Goal: Find specific page/section: Find specific page/section

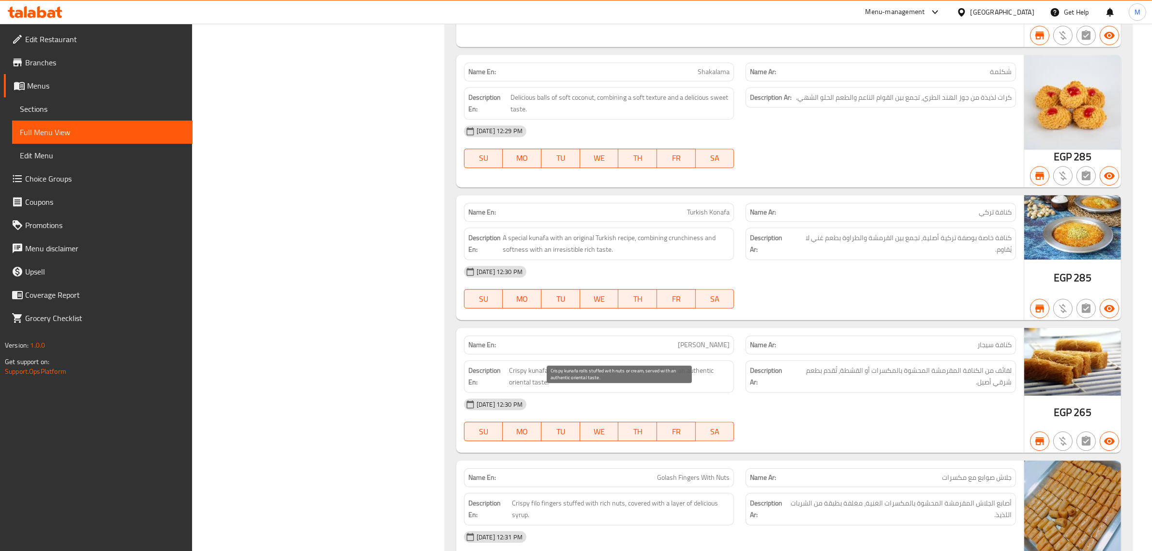
scroll to position [8209, 0]
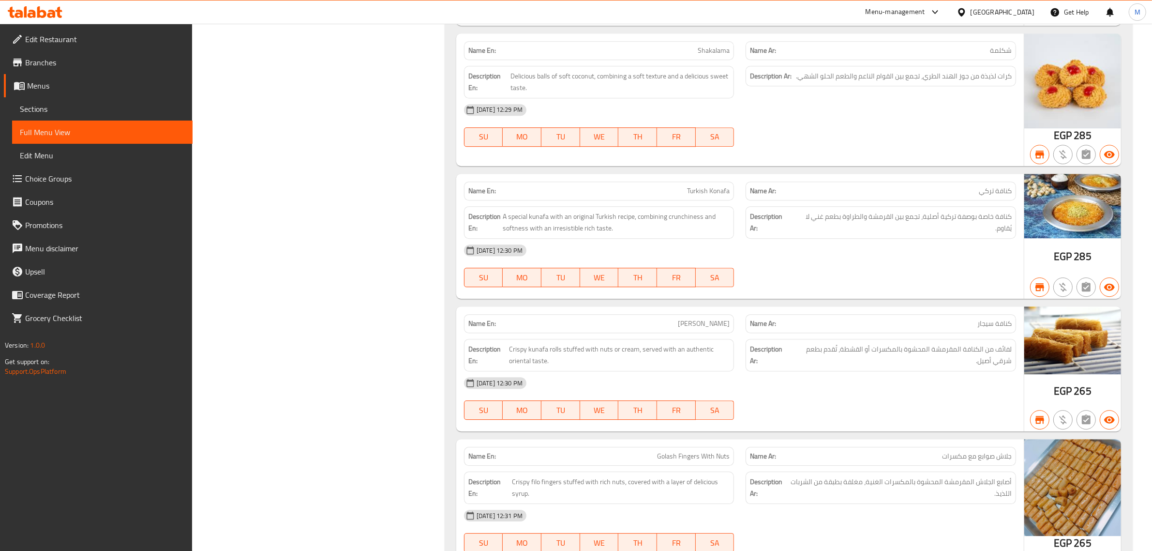
click at [712, 329] on span "[PERSON_NAME]" at bounding box center [704, 323] width 52 height 10
copy span "[PERSON_NAME]"
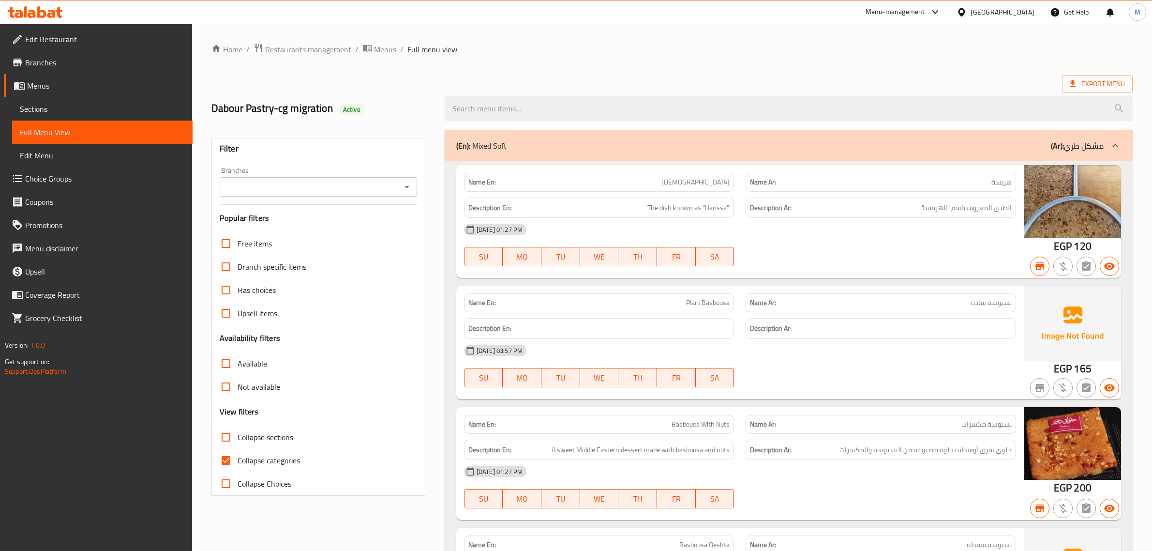
scroll to position [11755, 0]
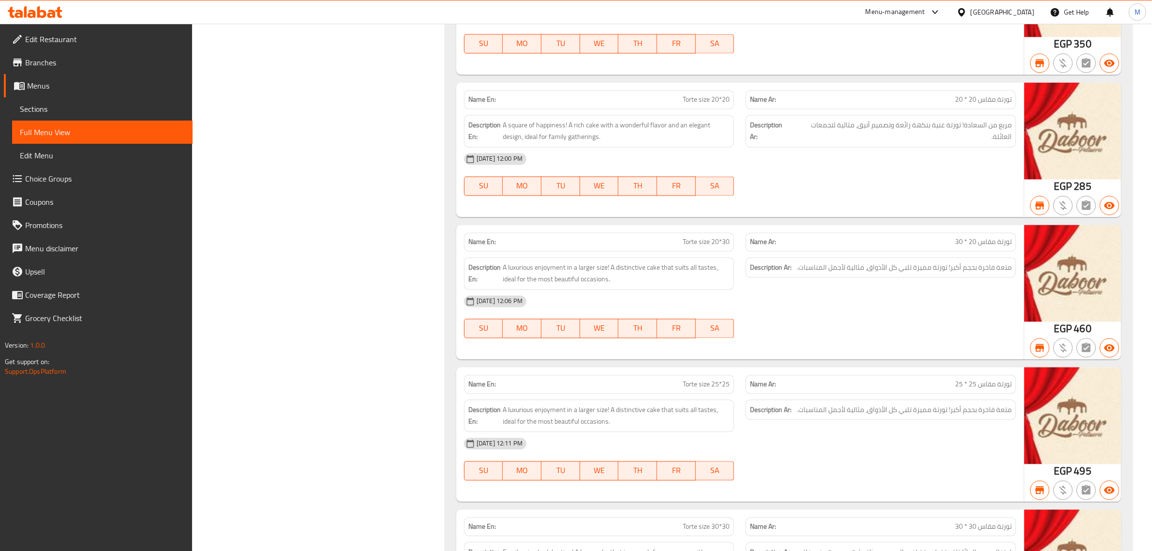
click at [1003, 247] on span "تورتة مقاس 20 * 30" at bounding box center [983, 242] width 57 height 10
copy span "تورتة مقاس 20 * 30"
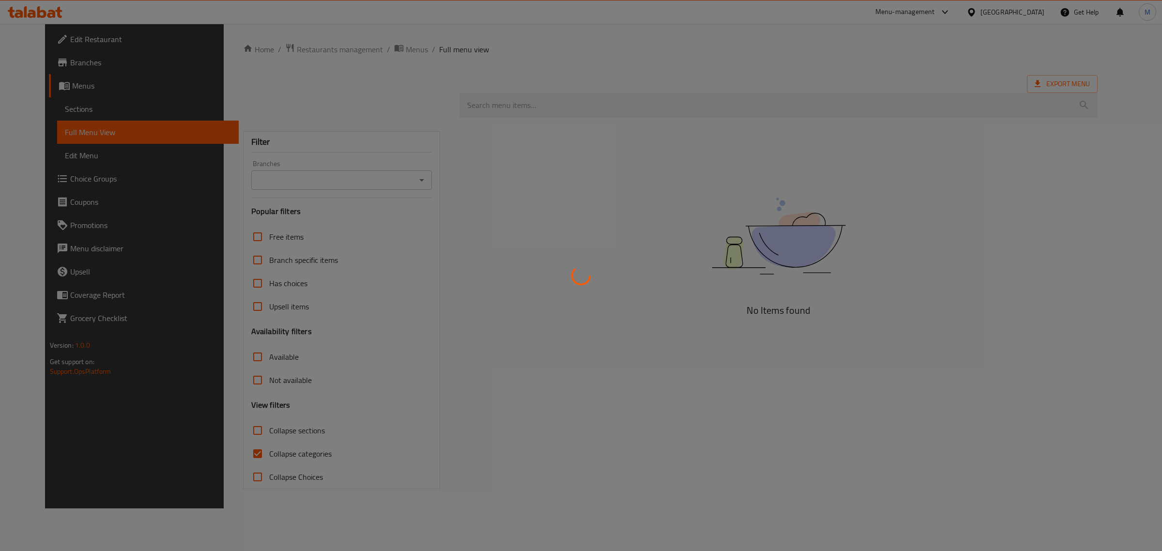
click at [483, 129] on div at bounding box center [581, 275] width 1162 height 551
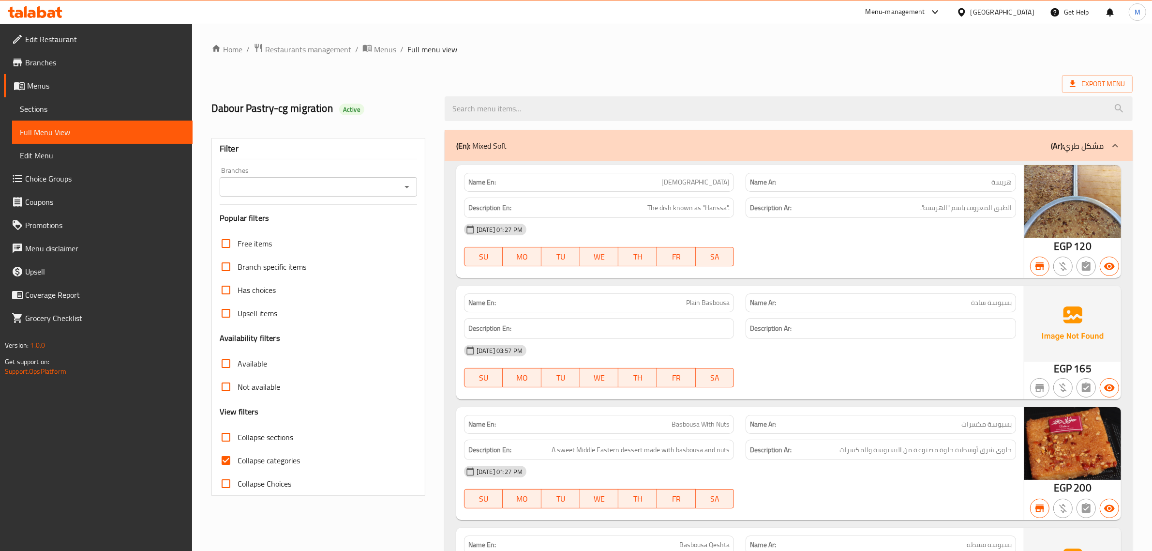
click at [404, 187] on icon "Open" at bounding box center [407, 187] width 12 height 12
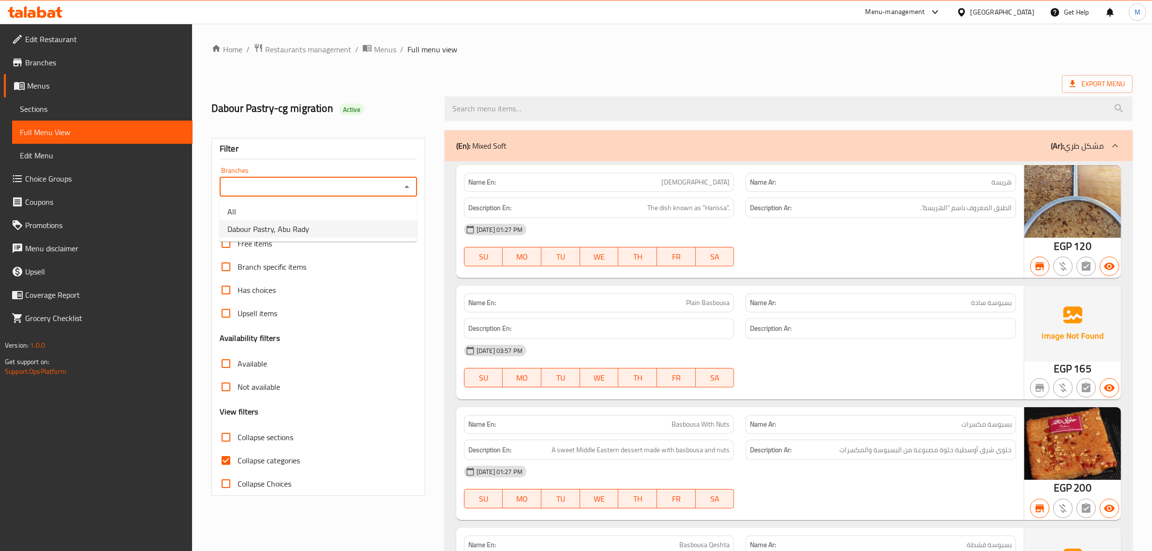
click at [342, 224] on li "Dabour Pastry, Abu Rady" at bounding box center [318, 228] width 197 height 17
type input "Dabour Pastry, Abu Rady"
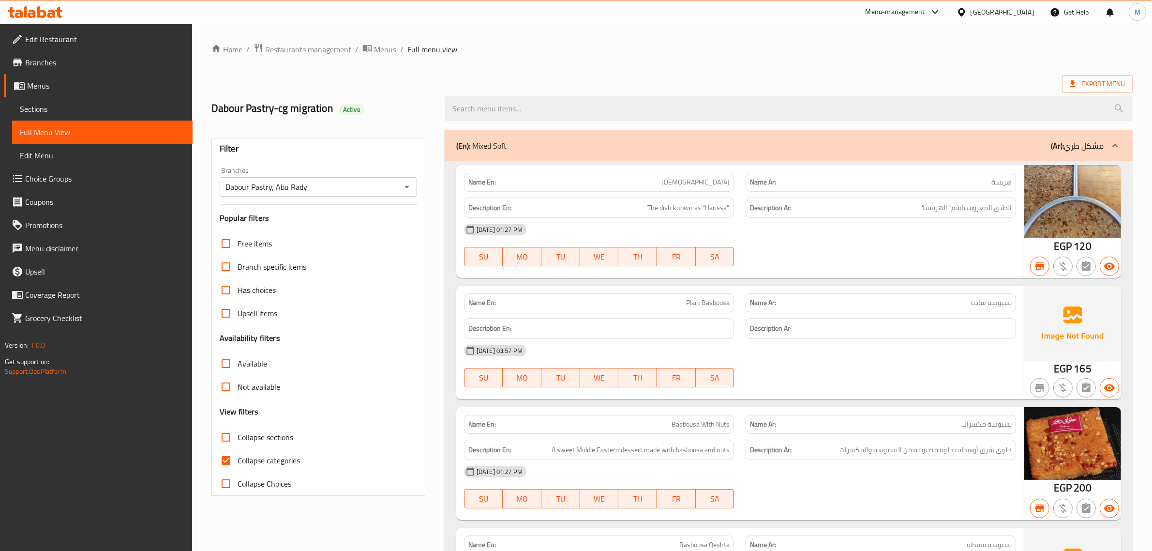
click at [252, 437] on span "Collapse sections" at bounding box center [266, 437] width 56 height 12
click at [238, 437] on input "Collapse sections" at bounding box center [225, 436] width 23 height 23
checkbox input "true"
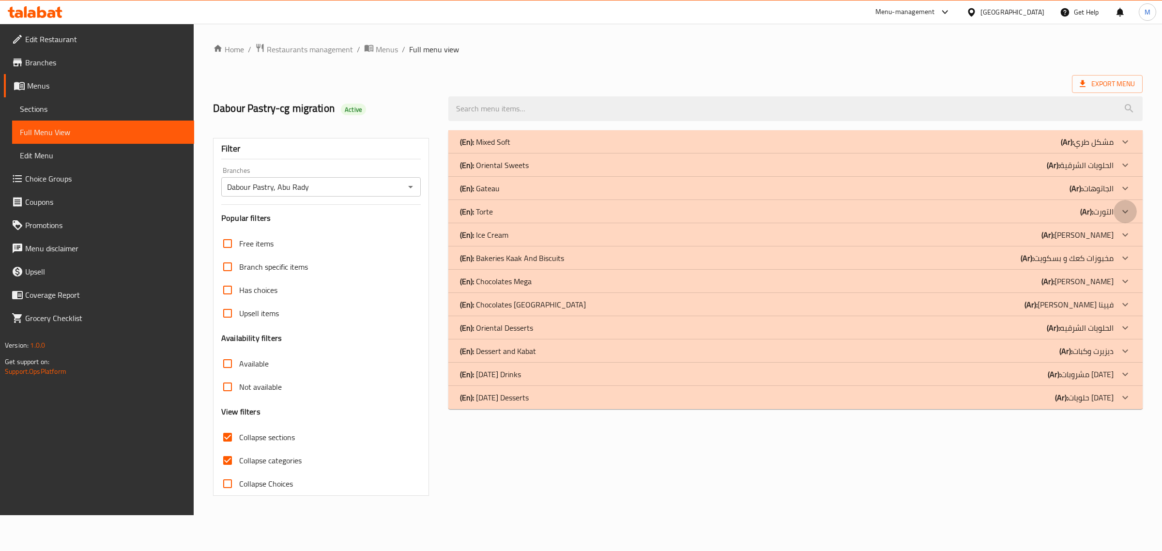
click at [1124, 211] on icon at bounding box center [1125, 212] width 12 height 12
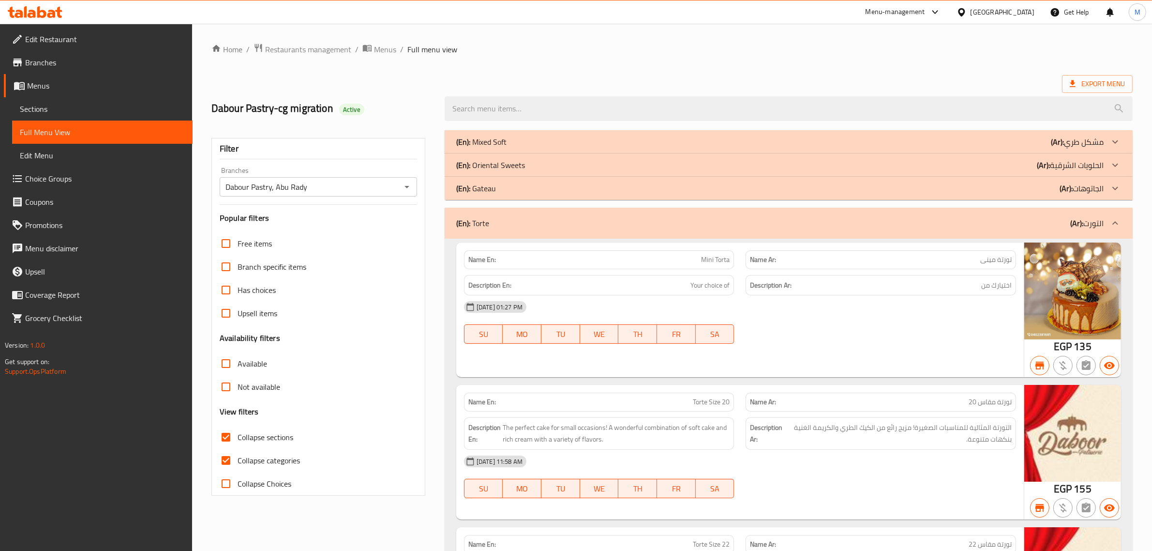
click at [1123, 187] on div at bounding box center [1115, 188] width 23 height 23
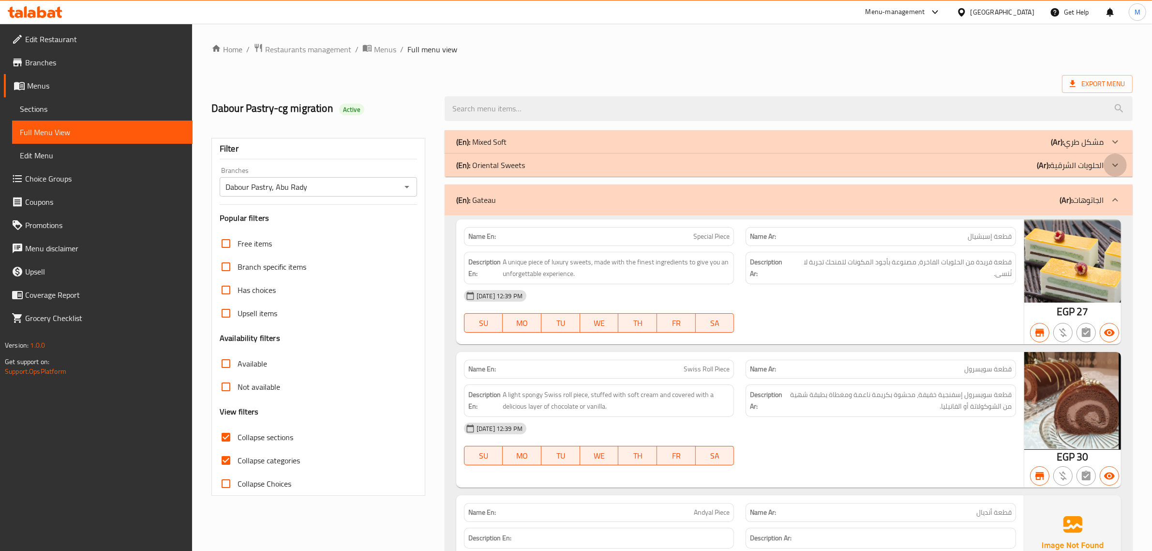
click at [1116, 172] on div at bounding box center [1115, 164] width 23 height 23
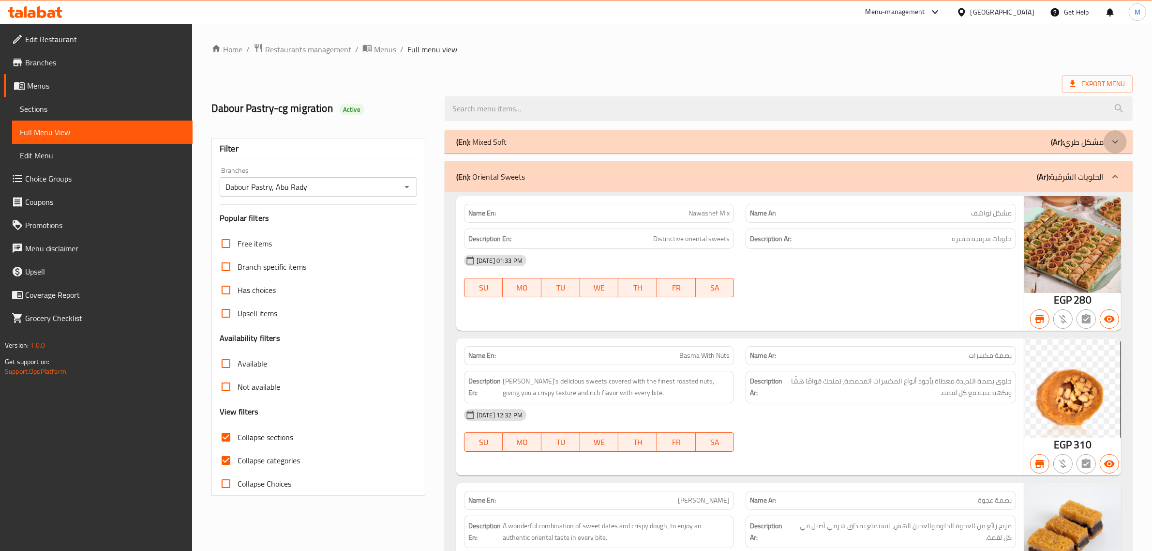
click at [1114, 146] on icon at bounding box center [1116, 142] width 12 height 12
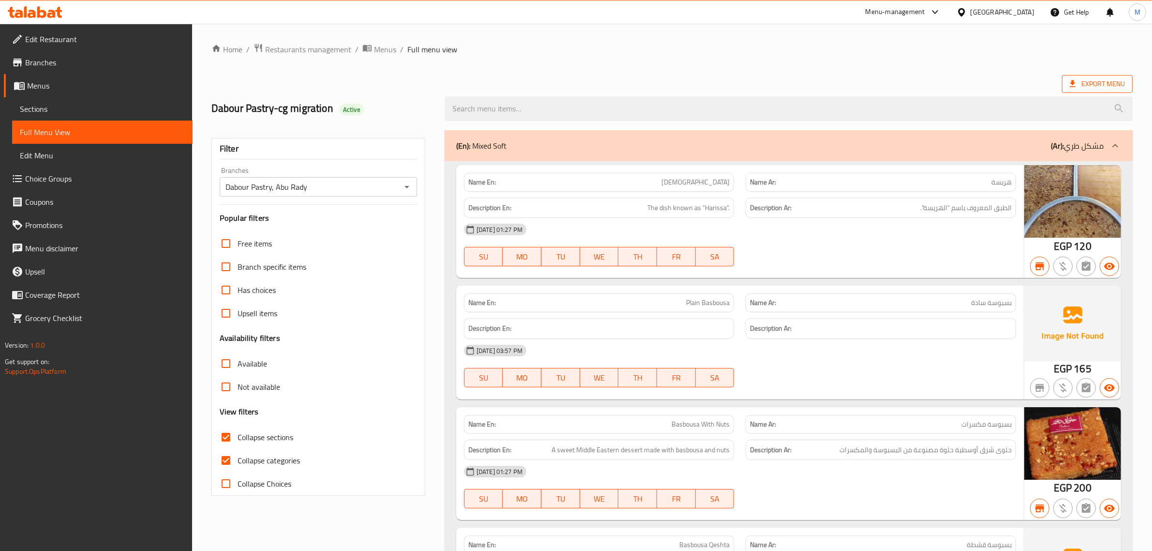
click at [1075, 83] on icon at bounding box center [1073, 84] width 10 height 10
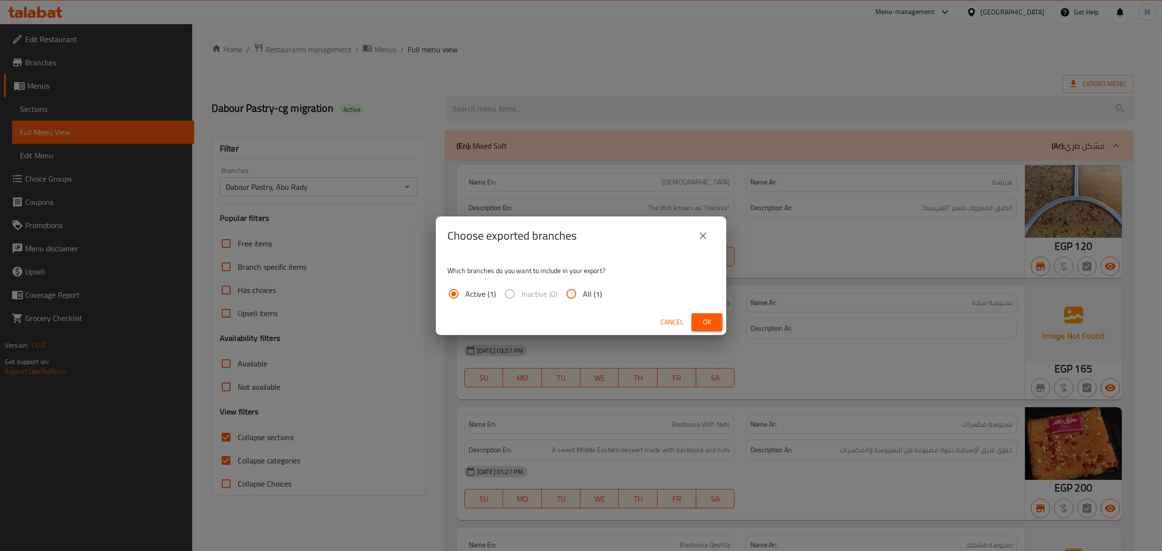
click at [708, 325] on span "Ok" at bounding box center [706, 322] width 15 height 12
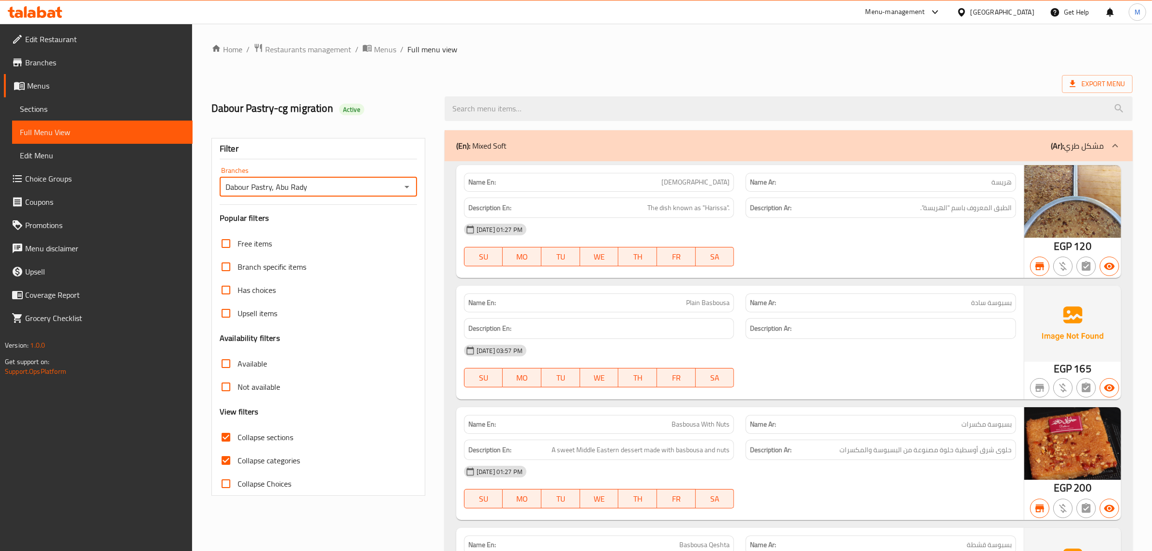
drag, startPoint x: 226, startPoint y: 190, endPoint x: 316, endPoint y: 197, distance: 90.4
click at [316, 197] on div "Filter Branches Dabour Pastry, Abu Rady Branches Popular filters Free items Bra…" at bounding box center [319, 317] width 214 height 358
